Goal: Task Accomplishment & Management: Use online tool/utility

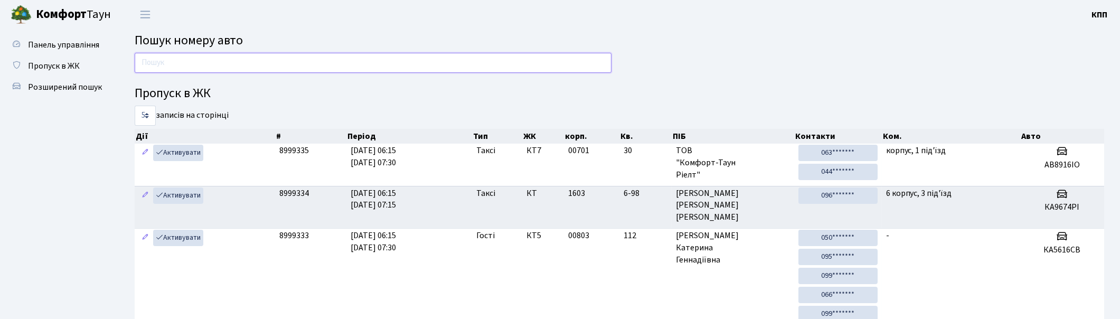
click at [325, 66] on input "text" at bounding box center [373, 63] width 477 height 20
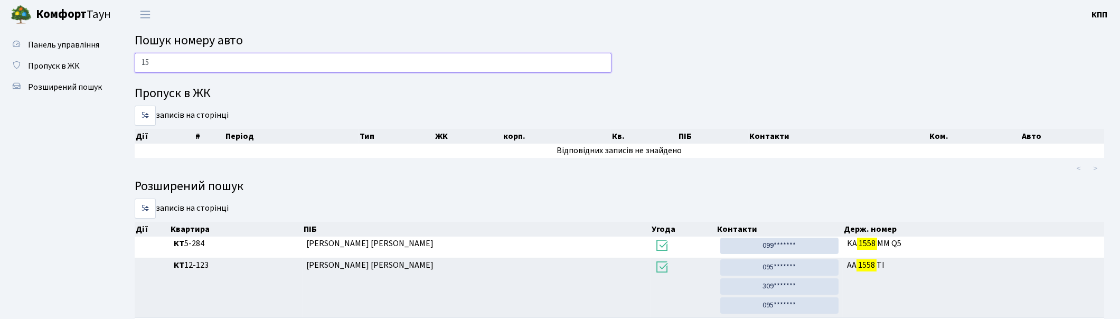
type input "1"
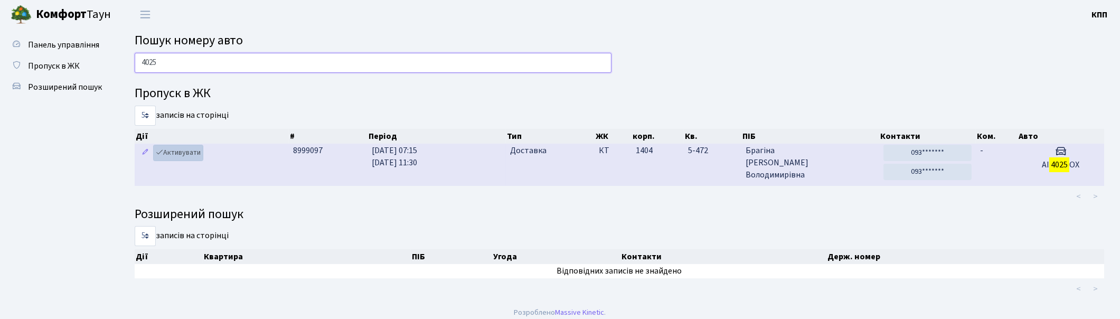
type input "4025"
click at [181, 154] on link "Активувати" at bounding box center [178, 153] width 50 height 16
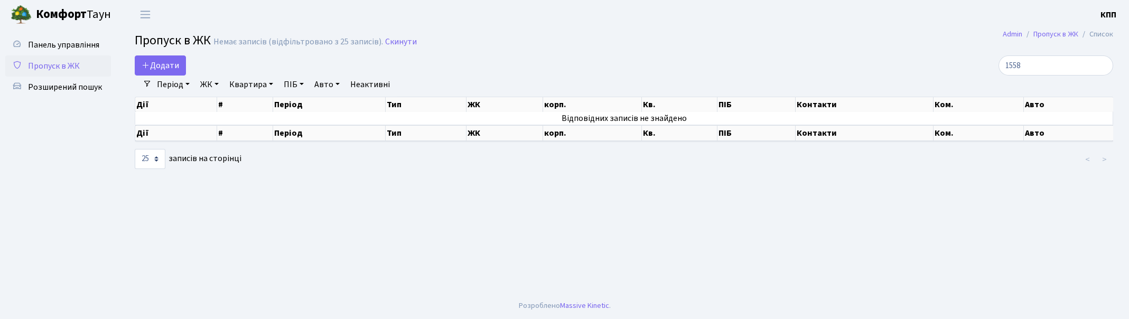
select select "25"
click at [1104, 66] on input "1558" at bounding box center [1055, 65] width 115 height 20
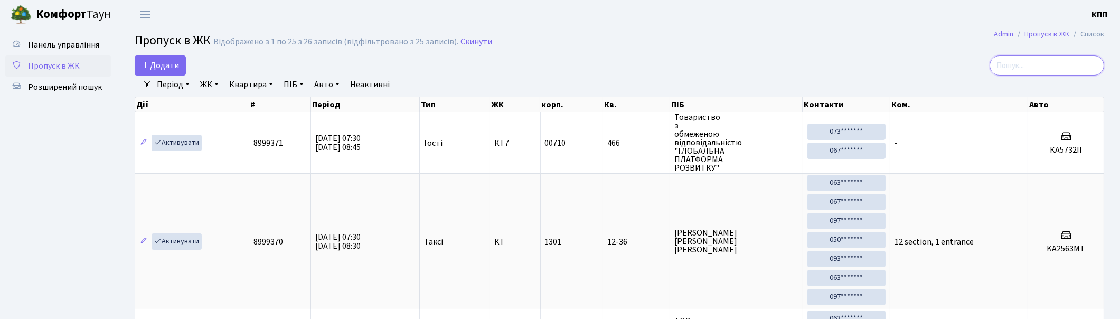
click at [1051, 61] on input "search" at bounding box center [1047, 65] width 115 height 20
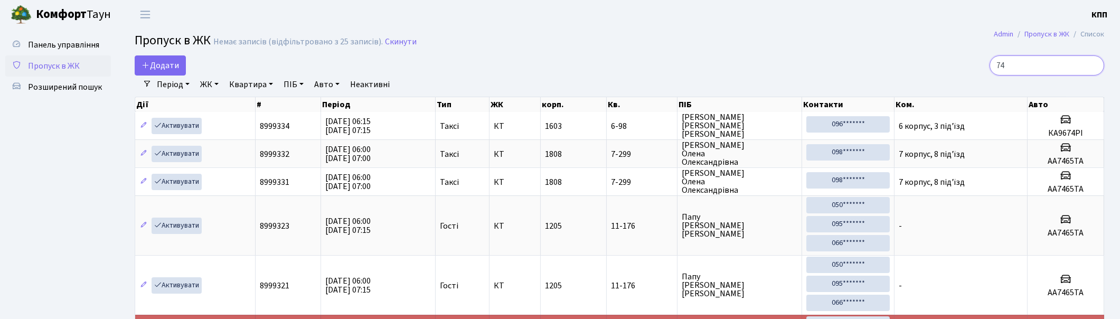
type input "7"
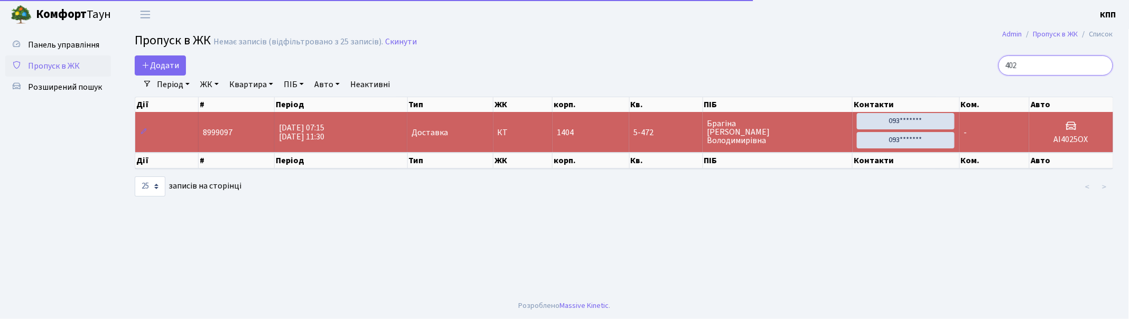
type input "4025"
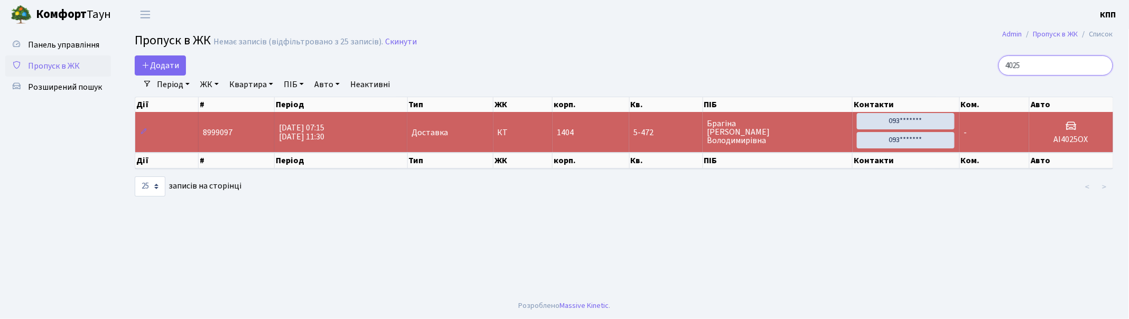
click at [1104, 67] on input "4025" at bounding box center [1055, 65] width 115 height 20
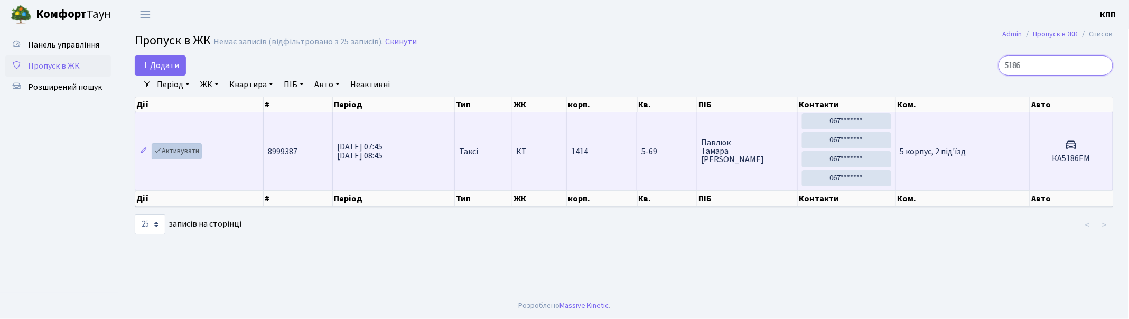
type input "5186"
click at [178, 147] on link "Активувати" at bounding box center [177, 151] width 50 height 16
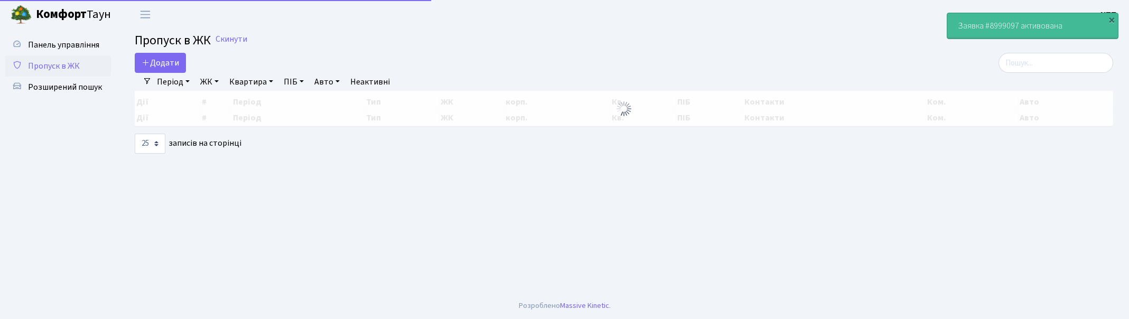
select select "25"
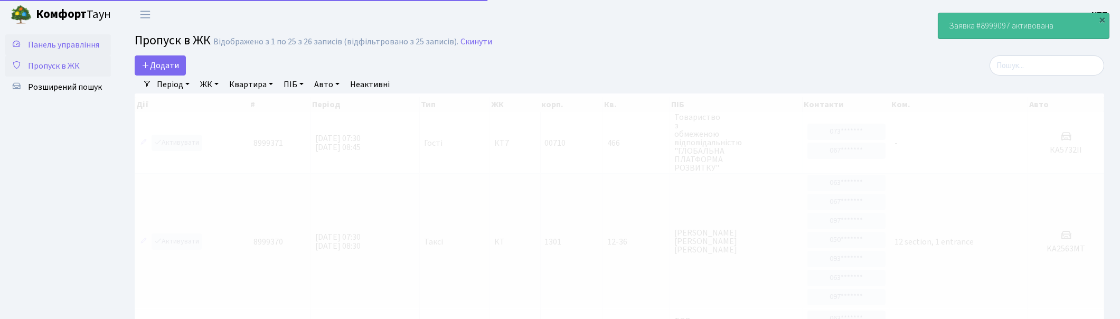
click at [64, 48] on span "Панель управління" at bounding box center [63, 45] width 71 height 12
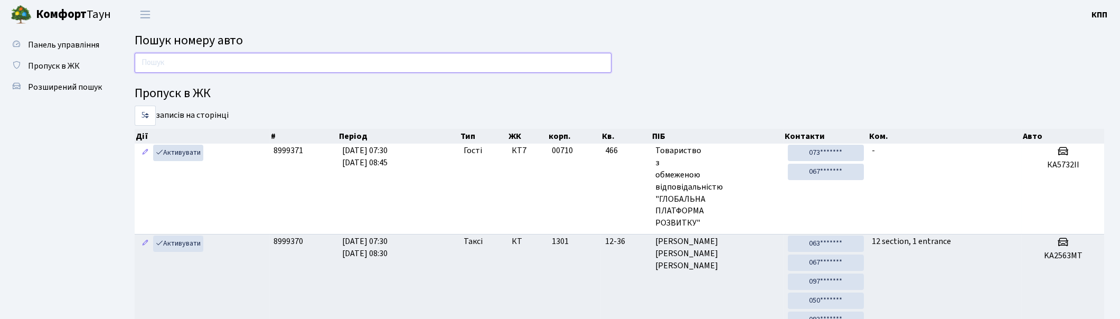
click at [138, 65] on input "text" at bounding box center [373, 63] width 477 height 20
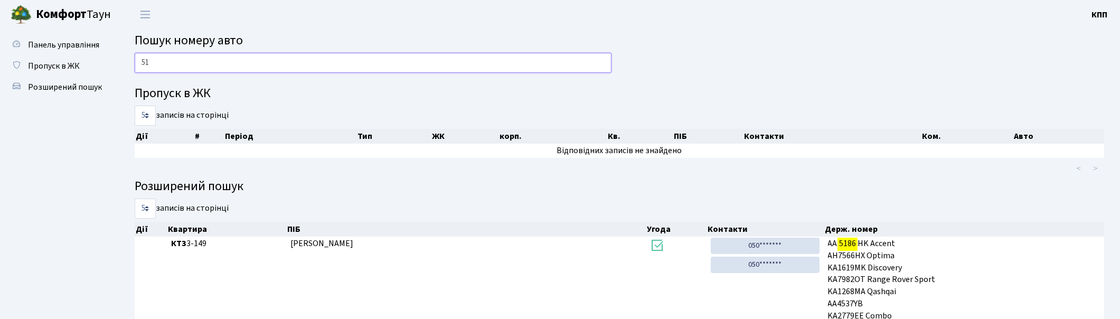
type input "5"
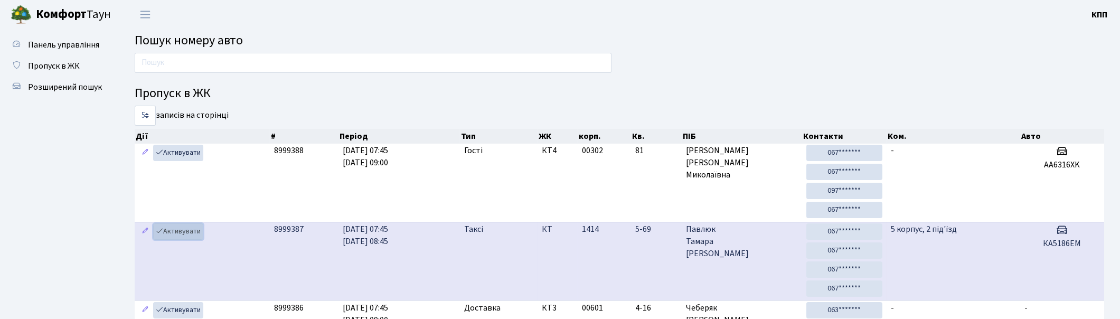
click at [181, 232] on link "Активувати" at bounding box center [178, 231] width 50 height 16
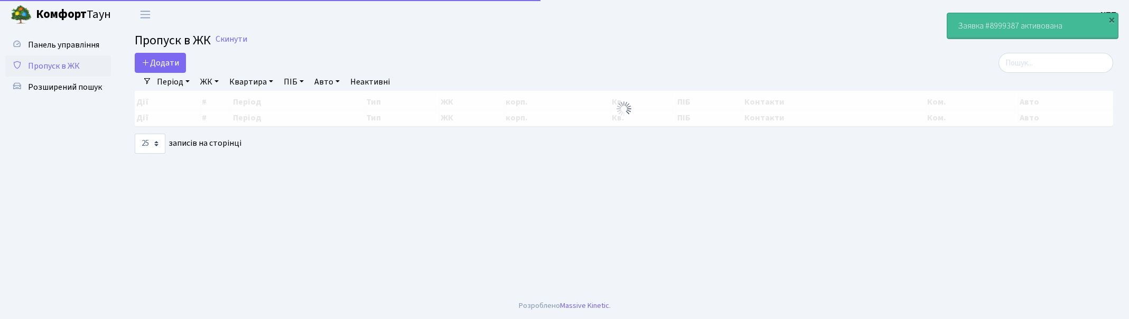
select select "25"
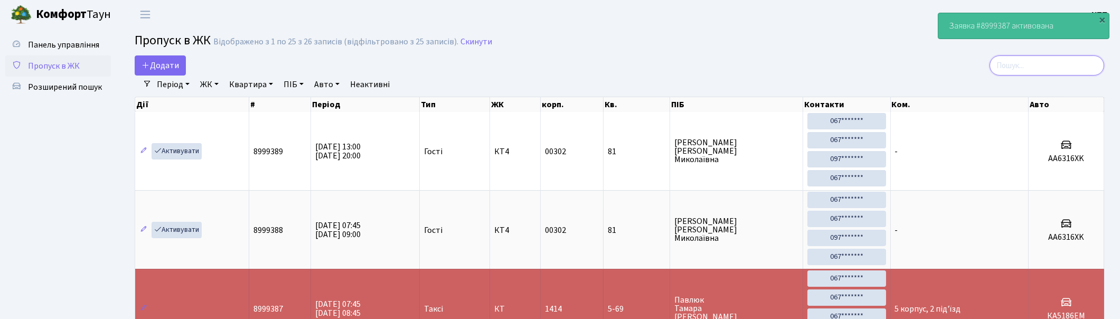
click at [1073, 70] on input "search" at bounding box center [1047, 65] width 115 height 20
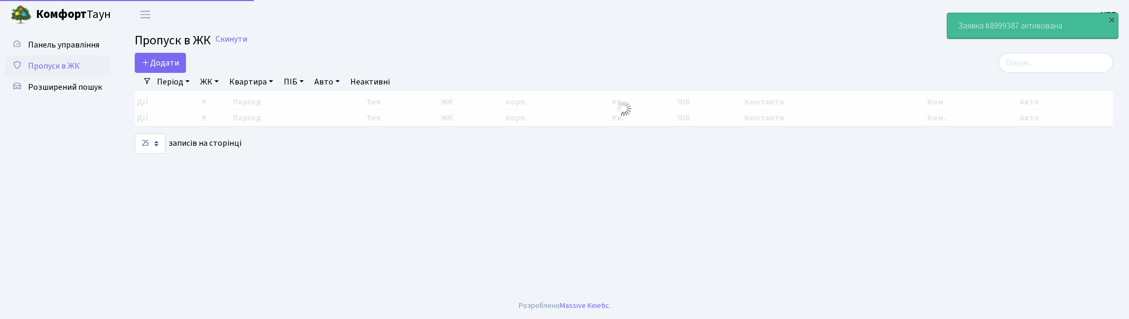
select select "25"
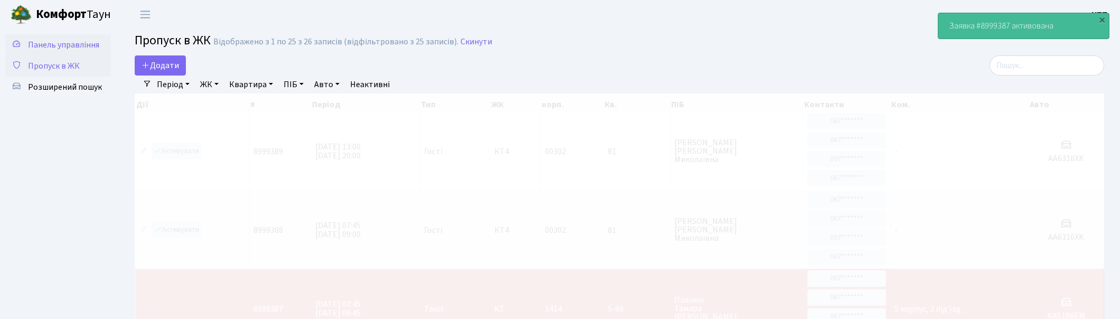
click at [83, 48] on span "Панель управління" at bounding box center [63, 45] width 71 height 12
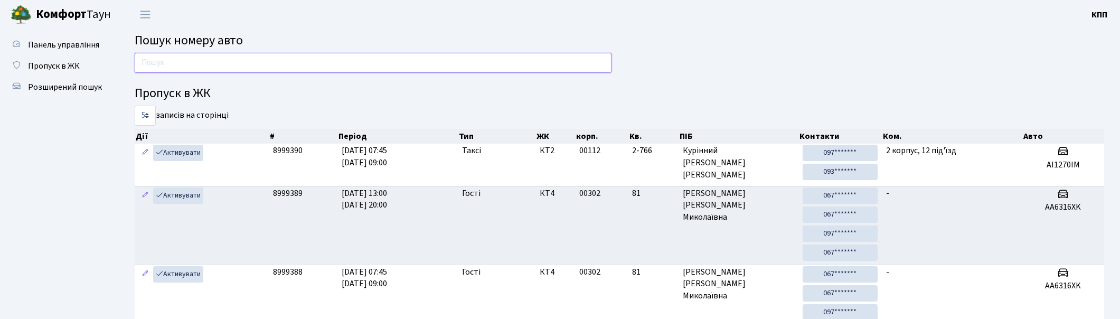
click at [236, 67] on input "text" at bounding box center [373, 63] width 477 height 20
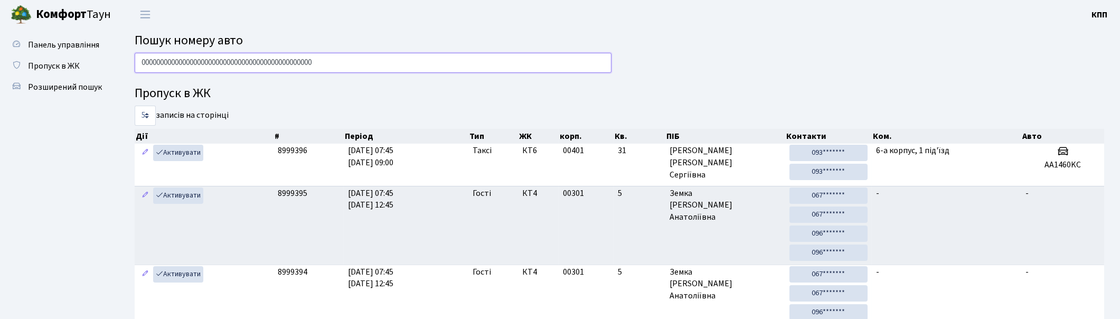
type input "00000000000000000000000000000000000000000000000"
